Goal: Task Accomplishment & Management: Manage account settings

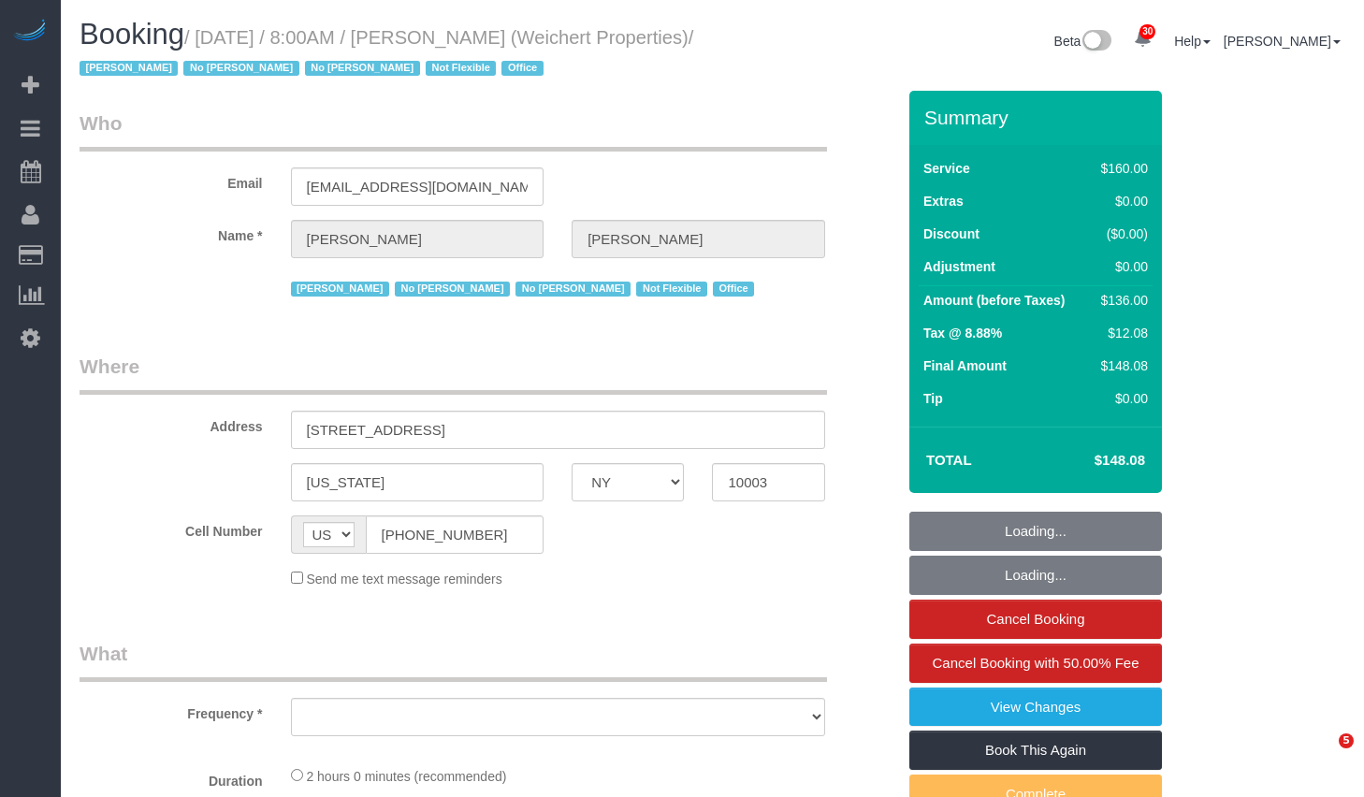
select select "NY"
select select "object:819"
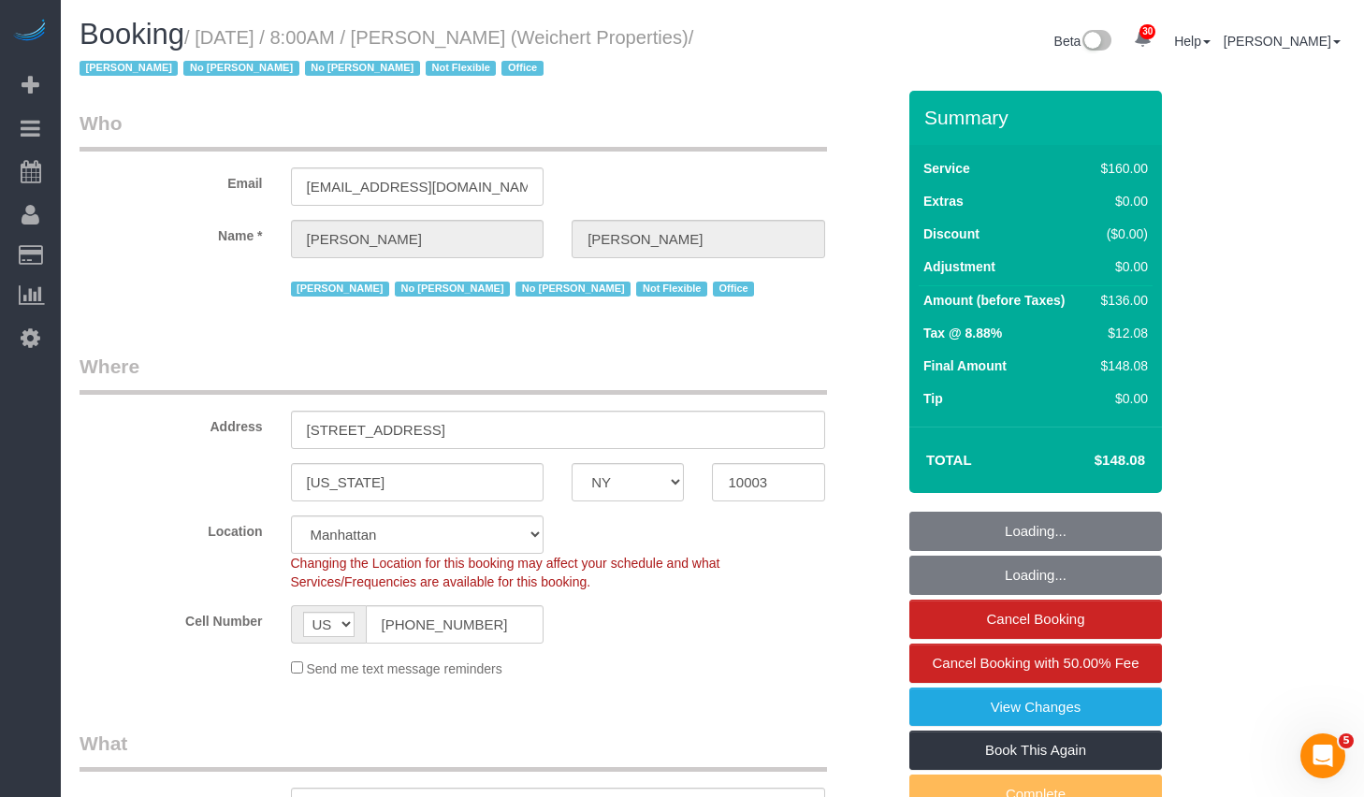
select select "number:89"
select select "number:90"
select select "number:15"
select select "number:7"
select select "number:21"
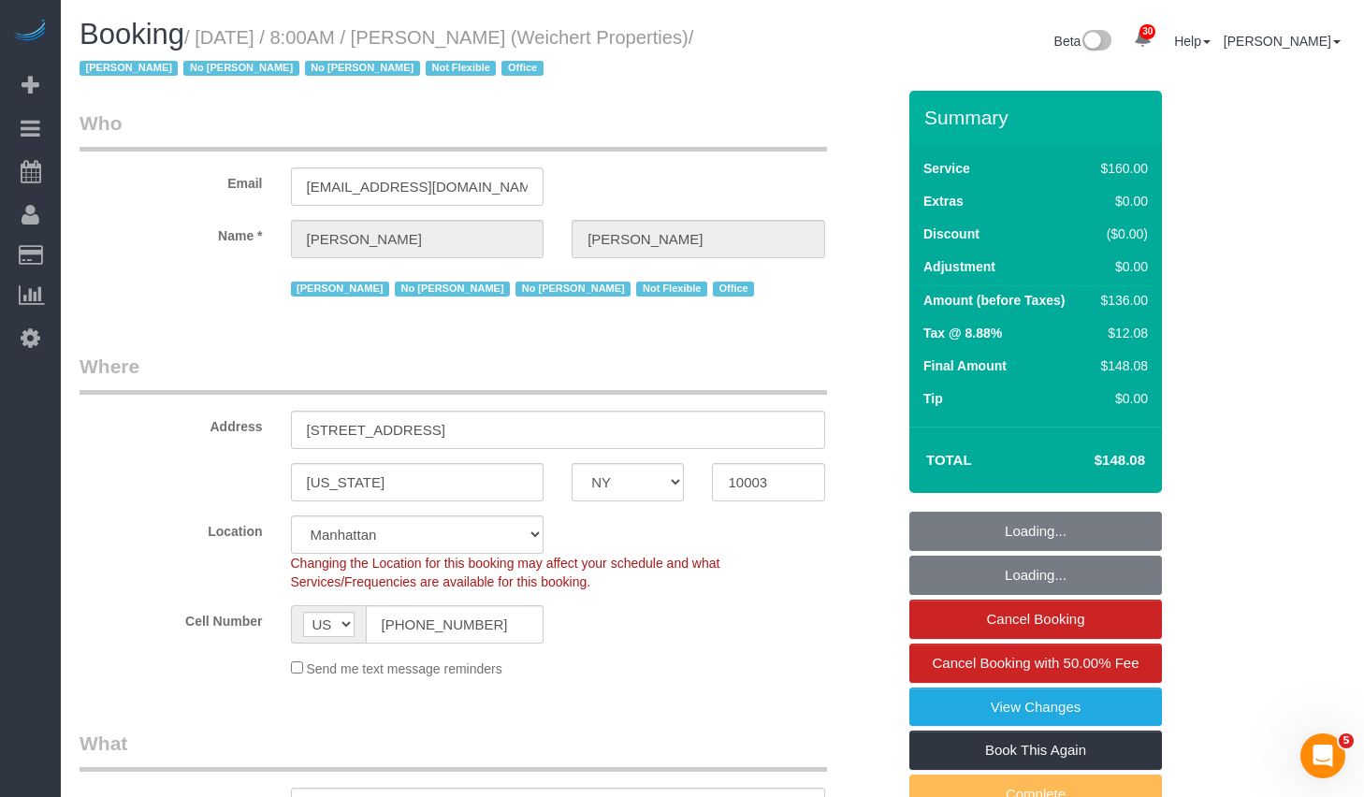
select select "object:1414"
select select "spot1"
drag, startPoint x: 483, startPoint y: 39, endPoint x: 586, endPoint y: 42, distance: 103.0
click at [586, 42] on small "/ [DATE] / 8:00AM / [PERSON_NAME] (Weichert Properties) / [PERSON_NAME] No [PER…" at bounding box center [387, 53] width 614 height 52
copy small "[PERSON_NAME]"
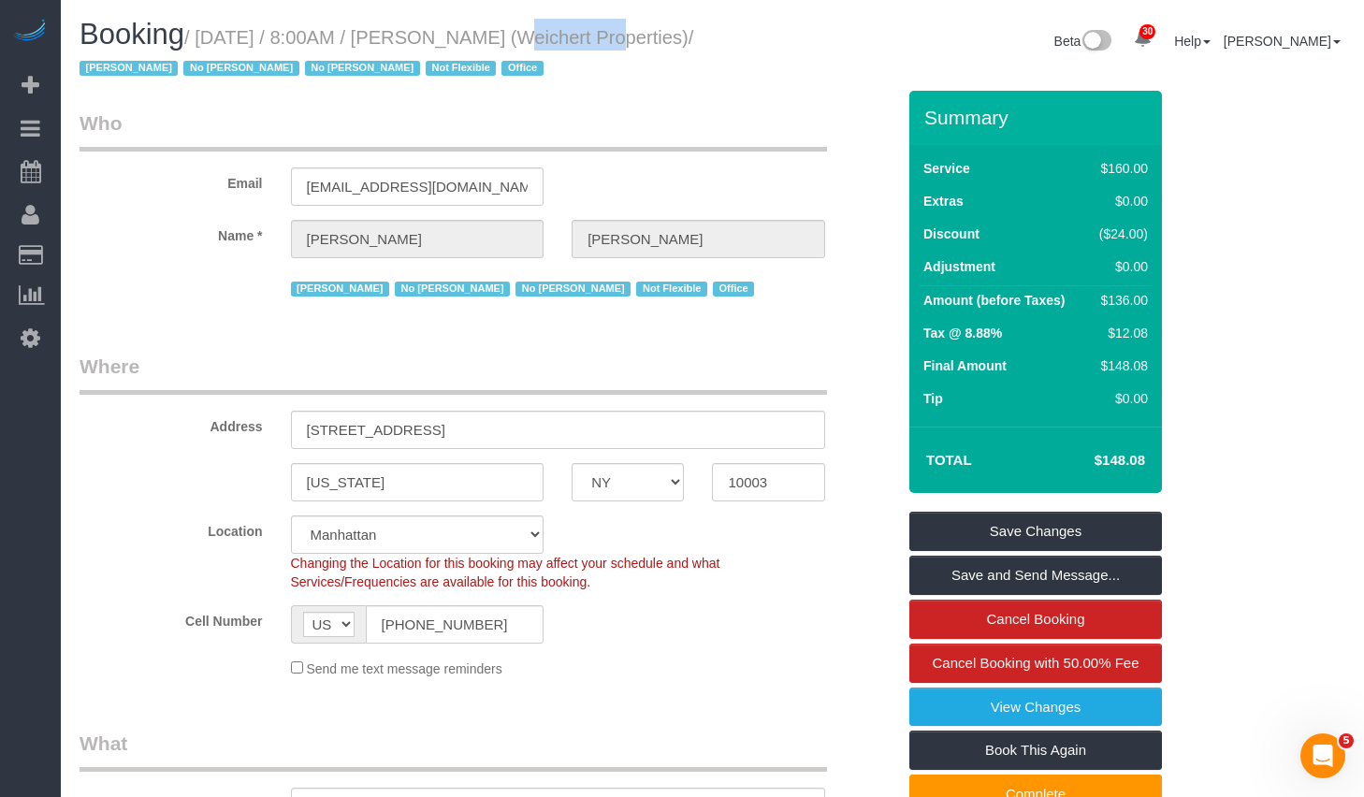
drag, startPoint x: 212, startPoint y: 36, endPoint x: 170, endPoint y: 78, distance: 58.2
click at [170, 78] on small "/ [DATE] / 8:00AM / [PERSON_NAME] (Weichert Properties) / [PERSON_NAME] No [PER…" at bounding box center [387, 53] width 614 height 52
copy small "[DATE] / 8:00AM / [PERSON_NAME] (Weichert Properties)"
